Goal: Information Seeking & Learning: Check status

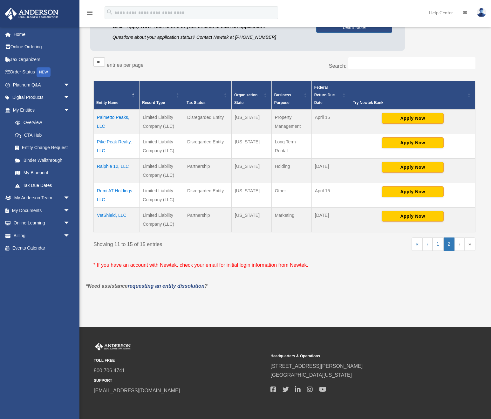
scroll to position [80, 0]
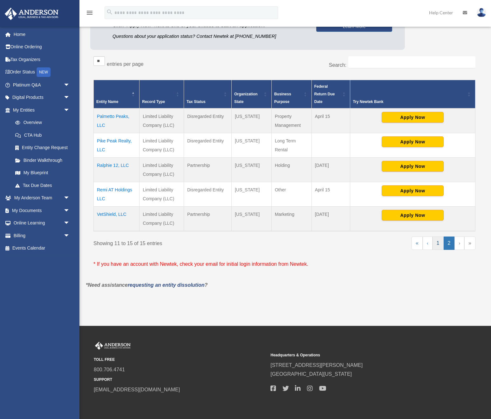
click at [440, 245] on link "1" at bounding box center [437, 242] width 11 height 13
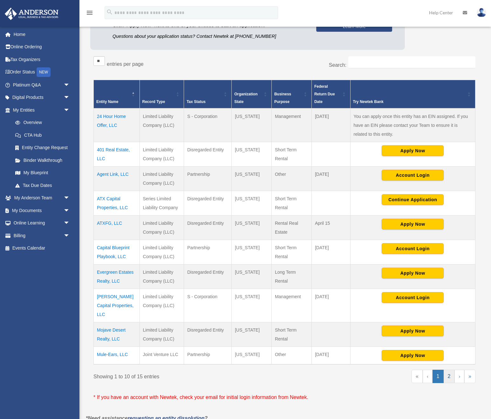
click at [447, 370] on link "2" at bounding box center [448, 375] width 11 height 13
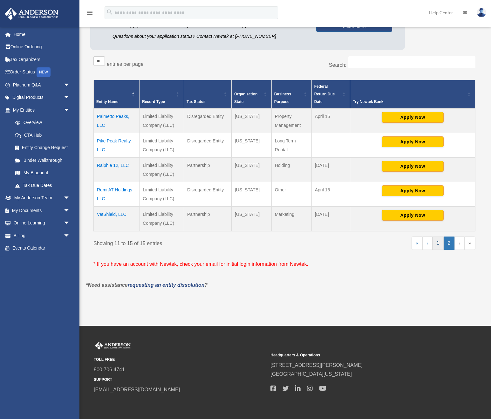
click at [439, 244] on link "1" at bounding box center [437, 242] width 11 height 13
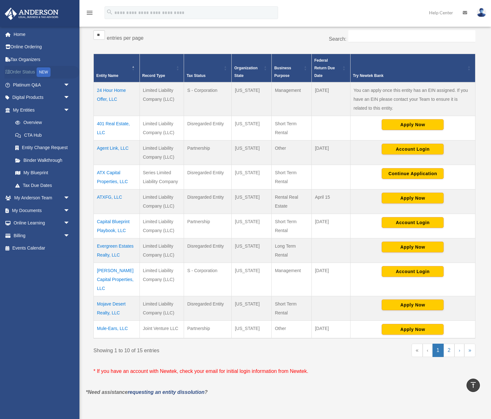
scroll to position [84, 0]
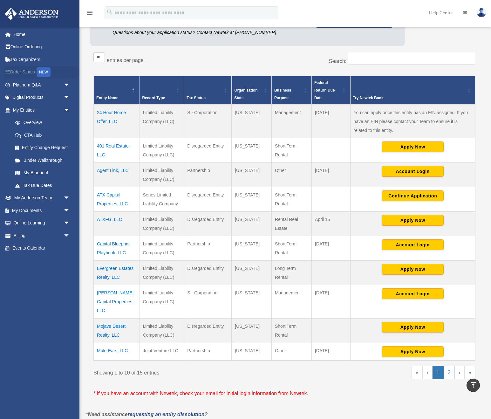
drag, startPoint x: 26, startPoint y: 60, endPoint x: 60, endPoint y: 76, distance: 37.4
click at [26, 60] on link "Tax Organizers" at bounding box center [41, 59] width 75 height 13
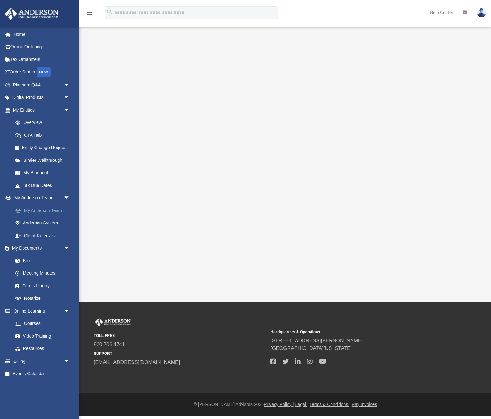
click at [54, 211] on link "My Anderson Team" at bounding box center [44, 210] width 71 height 13
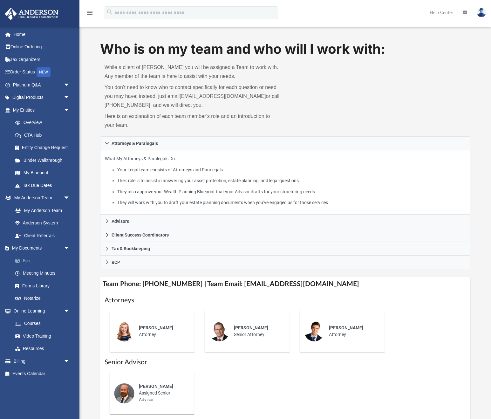
click at [21, 257] on link "Box" at bounding box center [44, 260] width 71 height 13
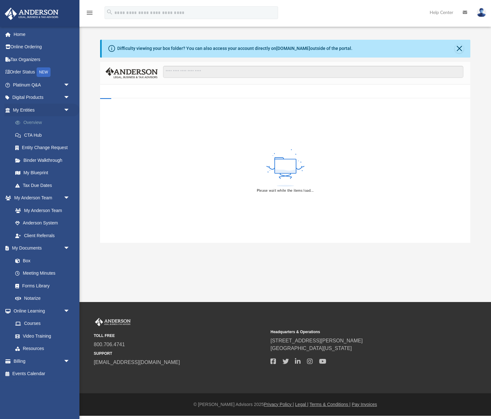
click at [35, 122] on link "Overview" at bounding box center [44, 122] width 71 height 13
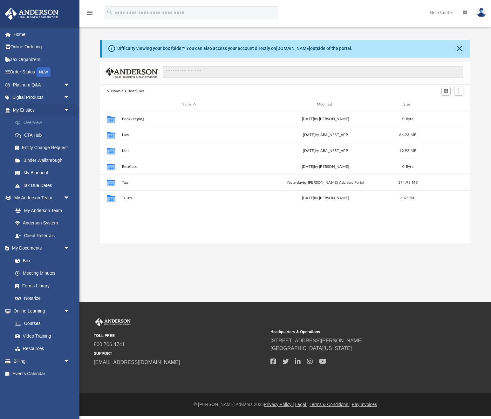
scroll to position [145, 370]
click at [35, 122] on link "Overview" at bounding box center [44, 122] width 71 height 13
click at [28, 124] on link "Overview" at bounding box center [44, 122] width 71 height 13
click at [38, 122] on link "Overview" at bounding box center [44, 122] width 71 height 13
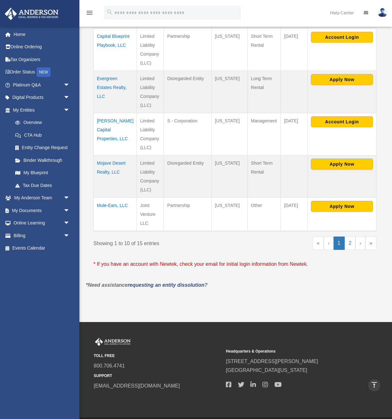
scroll to position [407, 0]
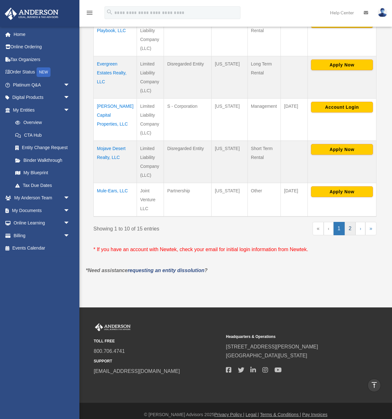
click at [350, 222] on link "2" at bounding box center [350, 228] width 11 height 13
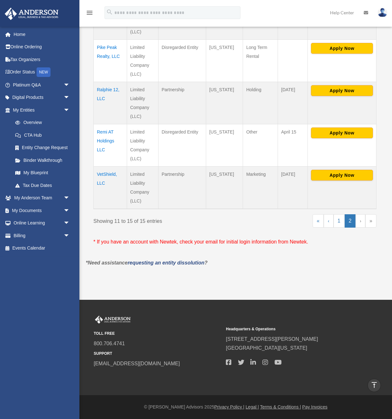
click at [107, 92] on td "Ralphie 12, LLC" at bounding box center [110, 103] width 33 height 42
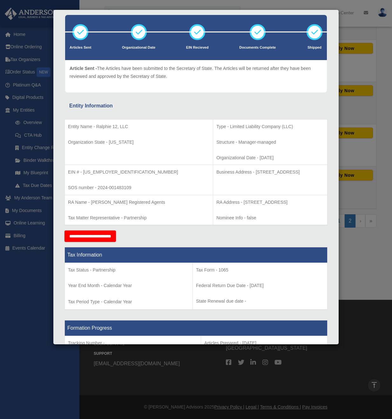
scroll to position [0, 0]
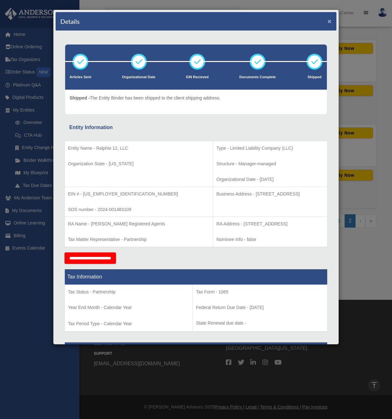
click at [330, 23] on button "×" at bounding box center [330, 21] width 4 height 7
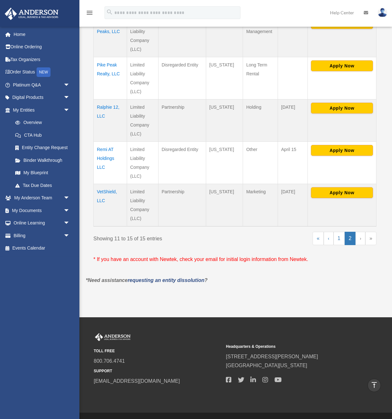
scroll to position [172, 0]
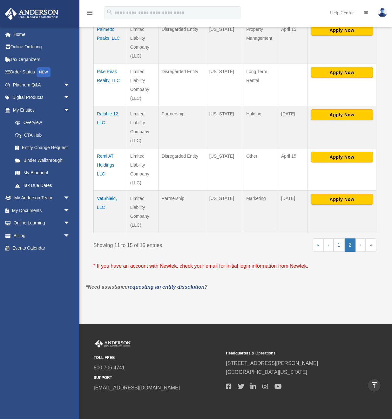
click at [100, 115] on td "Ralphie 12, LLC" at bounding box center [110, 127] width 33 height 42
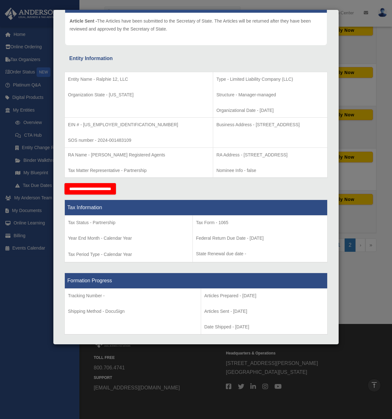
scroll to position [100, 0]
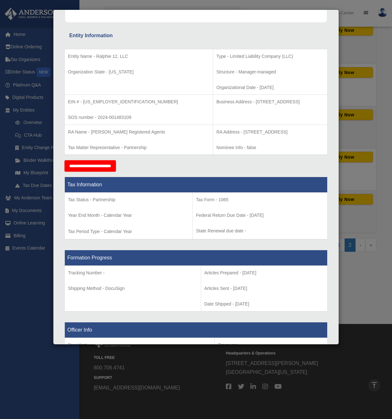
click at [355, 51] on div "Details × Articles Sent Organizational Date" at bounding box center [196, 209] width 392 height 419
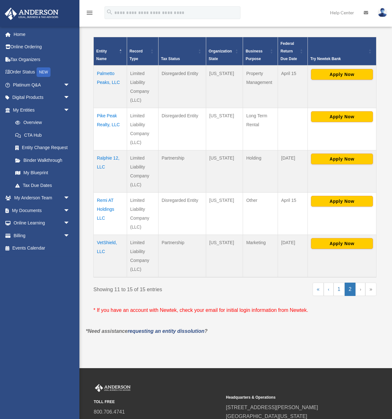
scroll to position [133, 0]
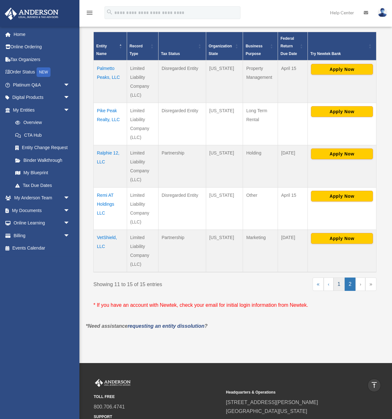
click at [339, 284] on link "1" at bounding box center [339, 283] width 11 height 13
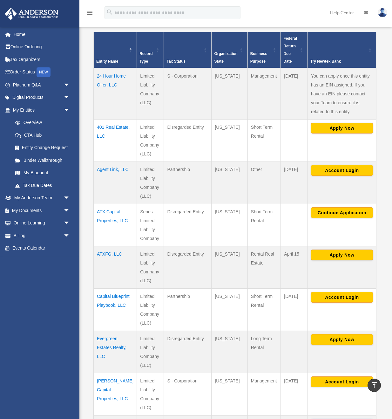
scroll to position [407, 0]
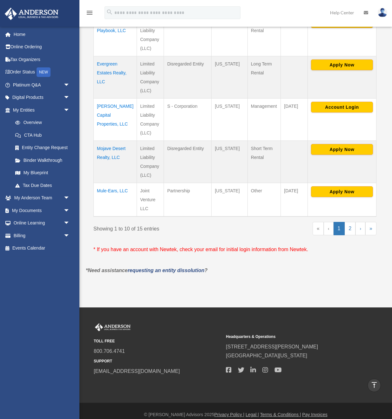
click at [103, 183] on td "Mule-Ears, LLC" at bounding box center [115, 200] width 43 height 34
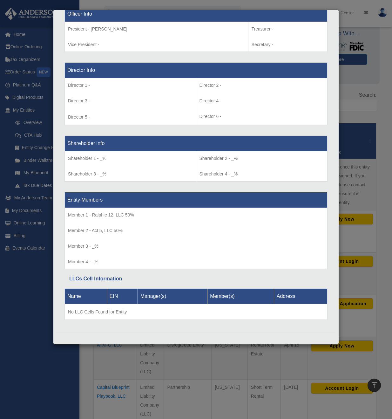
scroll to position [0, 0]
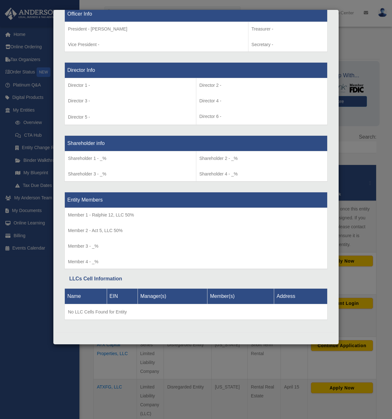
click at [347, 125] on div "Details × Articles Sent Organizational Date" at bounding box center [196, 209] width 392 height 419
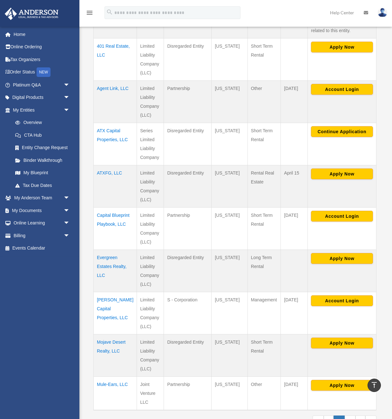
scroll to position [225, 0]
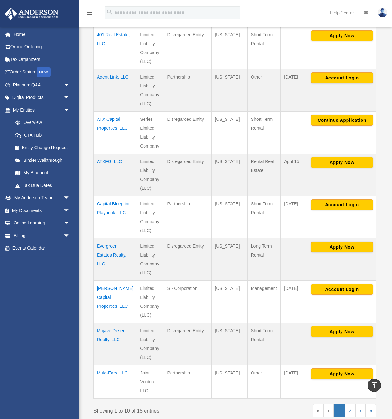
click at [109, 282] on td "[PERSON_NAME] Capital Properties, LLC" at bounding box center [115, 301] width 43 height 42
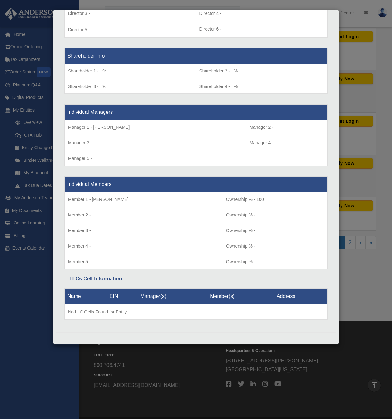
scroll to position [533, 0]
click at [358, 53] on div "Details × Articles Sent Organizational Date" at bounding box center [196, 209] width 392 height 419
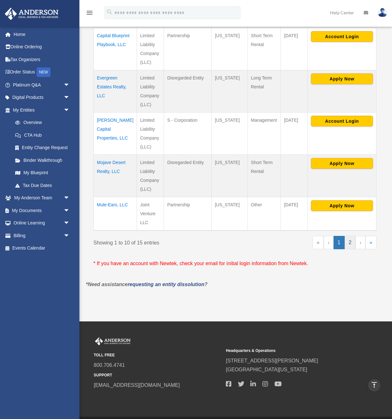
click at [347, 237] on link "2" at bounding box center [350, 242] width 11 height 13
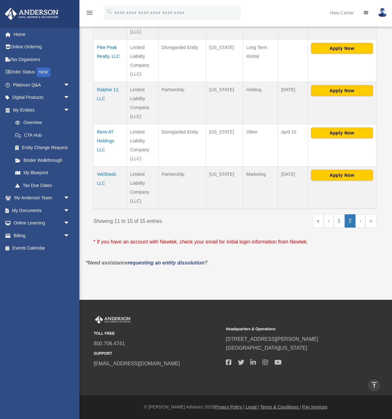
click at [105, 144] on td "Remi AT Holdings LLC" at bounding box center [110, 145] width 33 height 42
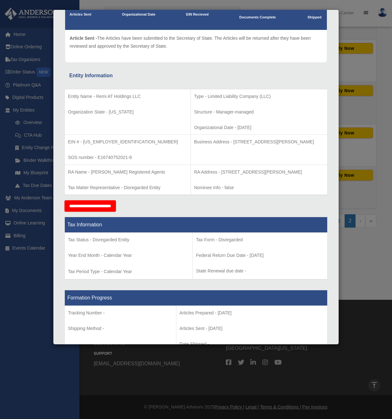
scroll to position [65, 0]
